Goal: Task Accomplishment & Management: Use online tool/utility

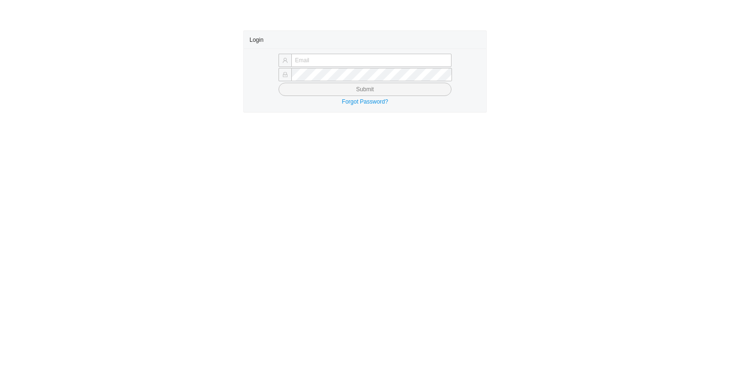
type input "[EMAIL_ADDRESS][DOMAIN_NAME]"
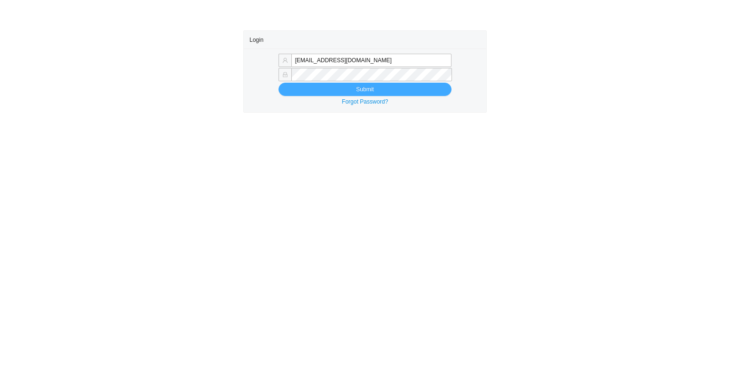
click at [332, 90] on button "Submit" at bounding box center [364, 89] width 173 height 13
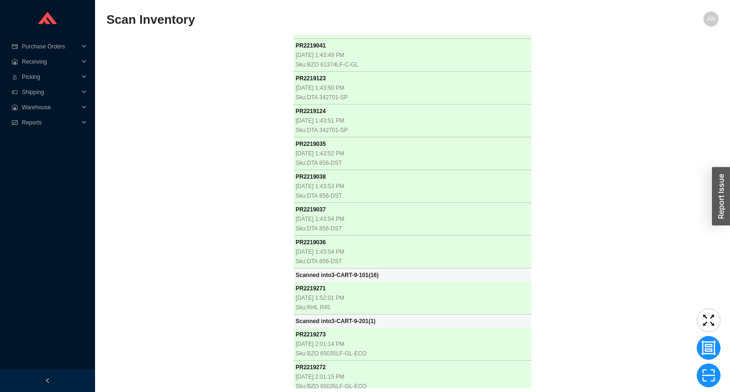
click at [203, 118] on div "PR 2218803 [DATE] 10:51:47 AM Sku: BLN 442992 Scanned into 3-CART-5-201 ( 1 ) P…" at bounding box center [412, 211] width 612 height 353
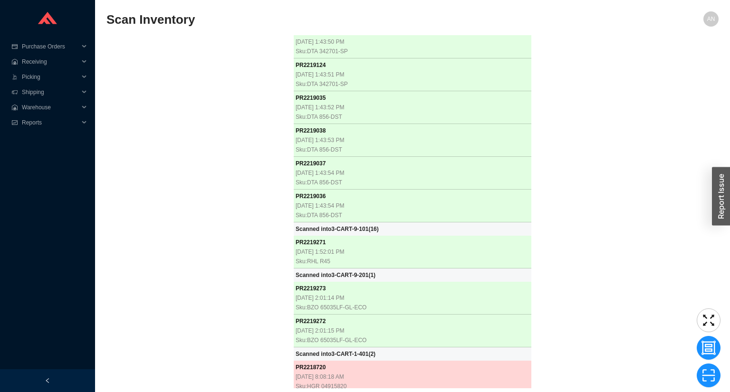
scroll to position [8463, 0]
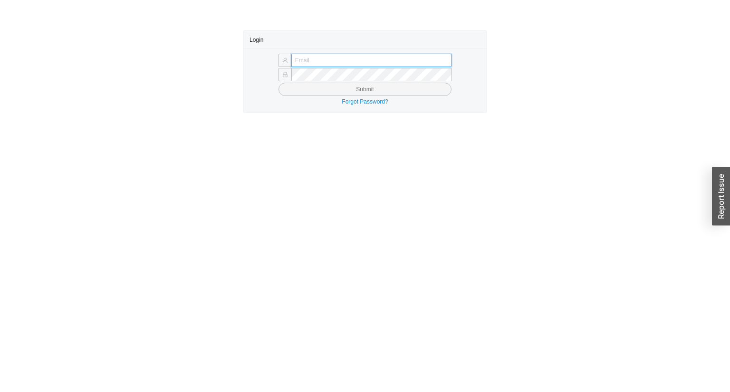
type input "[EMAIL_ADDRESS][DOMAIN_NAME]"
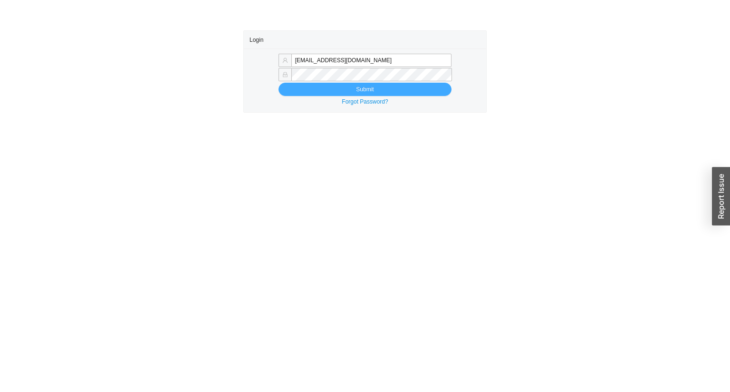
click at [323, 89] on button "Submit" at bounding box center [364, 89] width 173 height 13
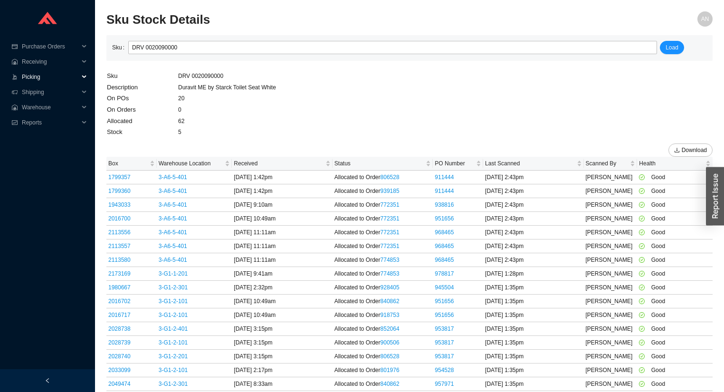
click at [40, 79] on span "Picking" at bounding box center [50, 76] width 57 height 15
click at [40, 92] on link "Start Pick" at bounding box center [35, 92] width 24 height 7
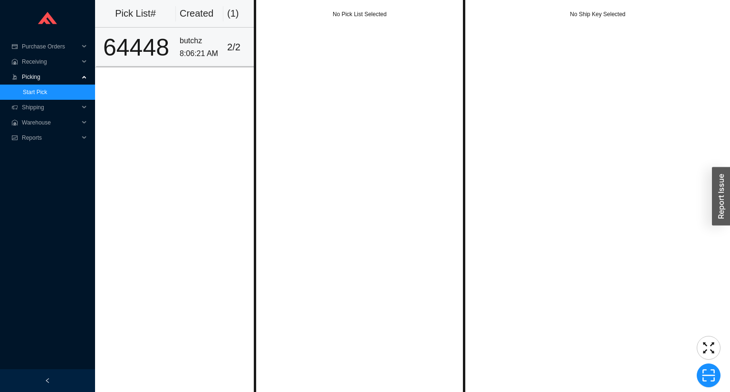
click at [191, 48] on div "8:06:21 AM" at bounding box center [200, 54] width 40 height 13
